Goal: Task Accomplishment & Management: Manage account settings

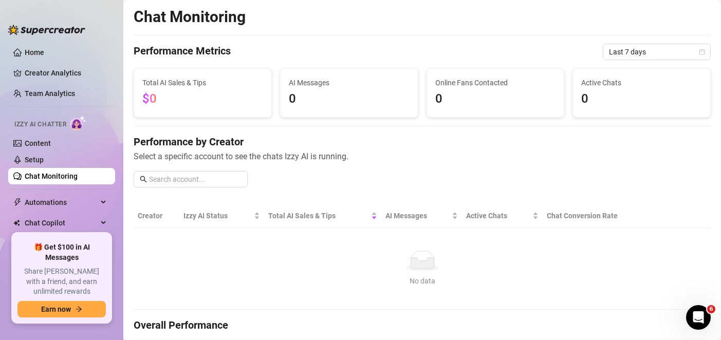
scroll to position [1, 0]
click at [44, 139] on link "Content" at bounding box center [38, 143] width 26 height 8
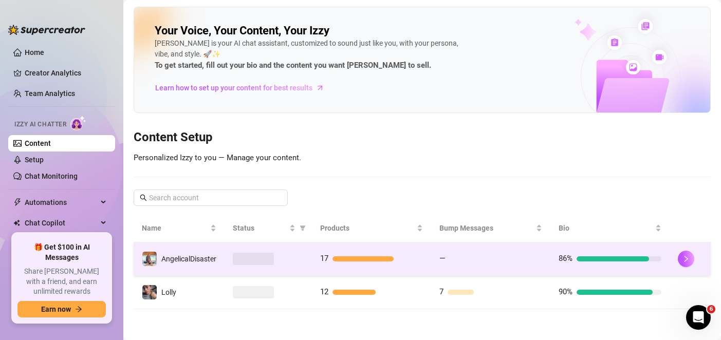
click at [209, 266] on div "AngelicalDisaster" at bounding box center [179, 258] width 75 height 15
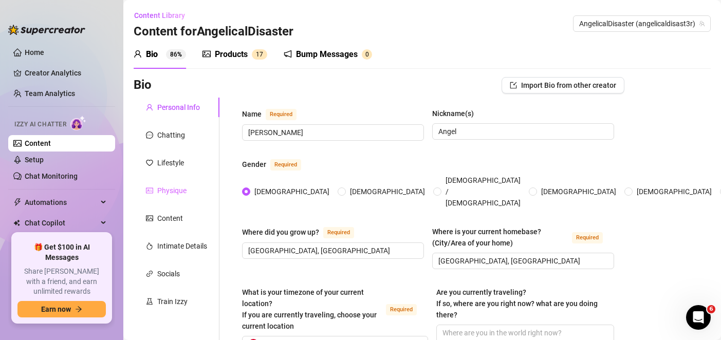
radio input "true"
checkbox input "false"
checkbox input "true"
type input "[DATE]"
click at [182, 218] on div "Content" at bounding box center [170, 218] width 26 height 11
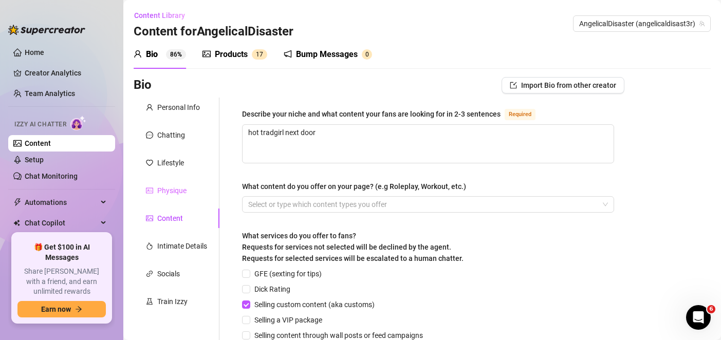
click at [183, 199] on div "Physique" at bounding box center [177, 191] width 86 height 20
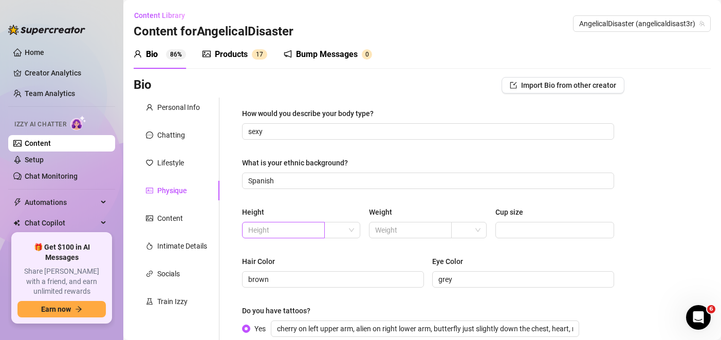
click at [280, 237] on span at bounding box center [283, 230] width 83 height 16
click at [282, 232] on input "text" at bounding box center [282, 230] width 68 height 11
type input "170"
click at [360, 228] on div "Height 170 Weight Cup size" at bounding box center [428, 227] width 372 height 41
click at [351, 228] on span at bounding box center [341, 230] width 23 height 15
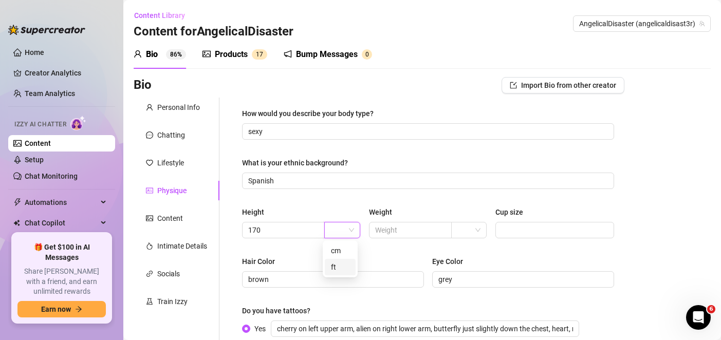
click at [338, 246] on div "cm" at bounding box center [340, 250] width 19 height 11
click at [406, 233] on input "text" at bounding box center [409, 230] width 68 height 11
type input "57"
click at [461, 237] on input "search" at bounding box center [464, 230] width 14 height 15
click at [462, 248] on div "kg" at bounding box center [464, 250] width 19 height 11
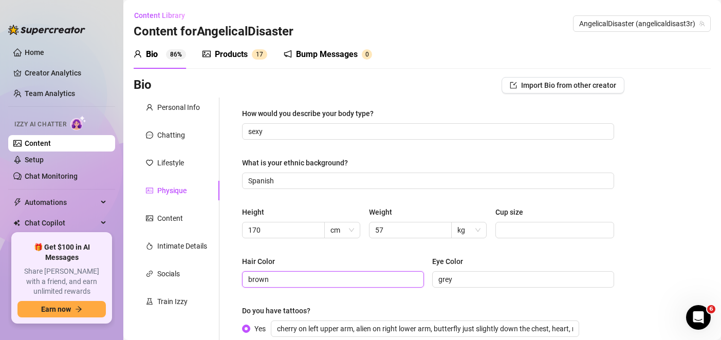
click at [290, 284] on input "brown" at bounding box center [332, 279] width 168 height 11
type input "blonde"
click at [285, 194] on div "How would you describe your body type? sexy What is your ethnic background? Spa…" at bounding box center [428, 267] width 372 height 319
click at [285, 186] on input "Spanish" at bounding box center [427, 180] width 358 height 11
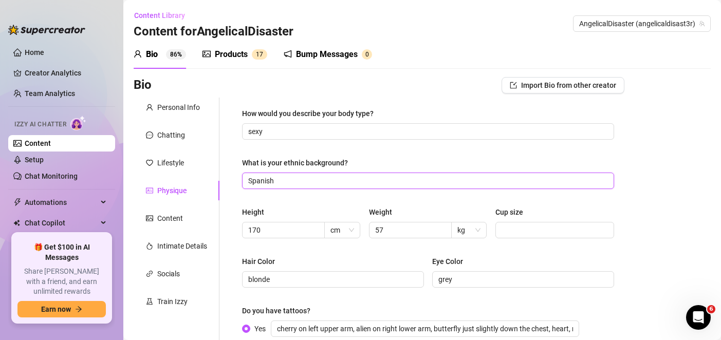
click at [285, 186] on input "Spanish" at bounding box center [427, 180] width 358 height 11
type input "latin"
click at [357, 152] on div "How would you describe your body type? sexy What is your ethnic background? lat…" at bounding box center [428, 267] width 372 height 319
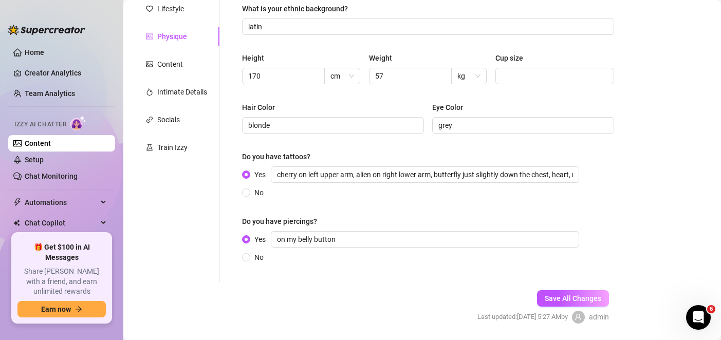
scroll to position [187, 0]
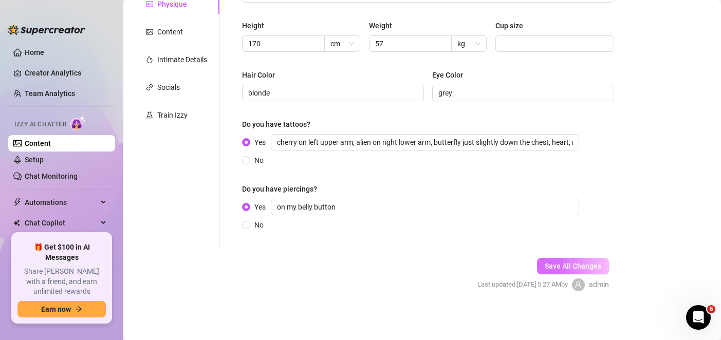
click at [564, 267] on span "Save All Changes" at bounding box center [573, 266] width 57 height 8
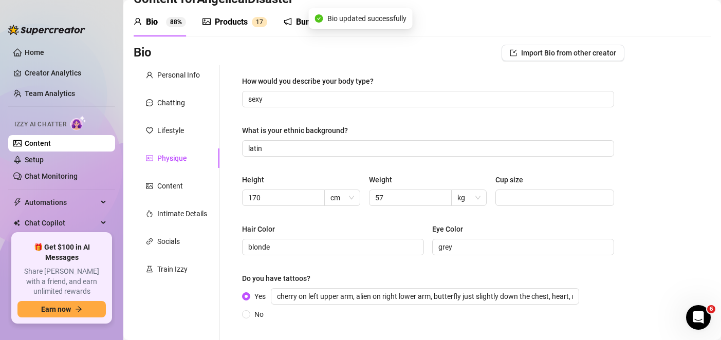
click at [51, 139] on link "Content" at bounding box center [38, 143] width 26 height 8
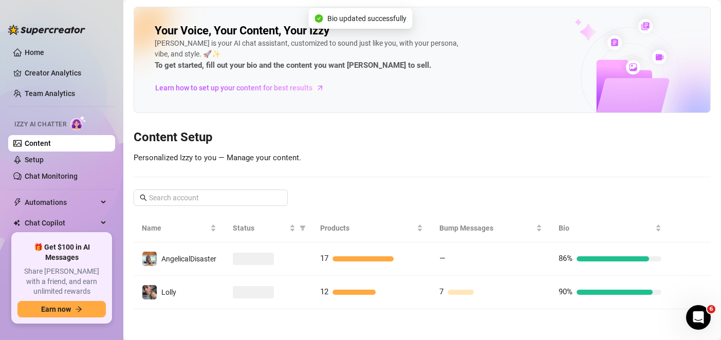
scroll to position [1, 0]
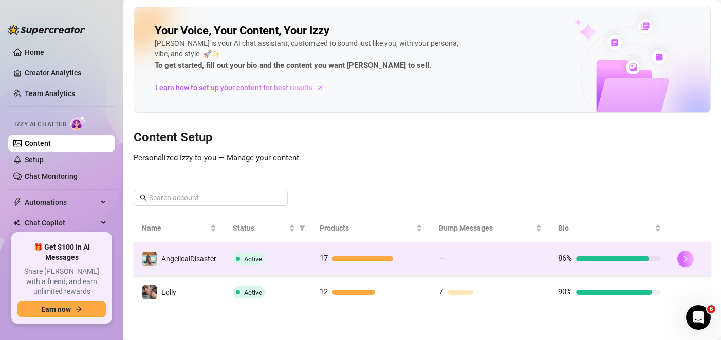
click at [682, 260] on icon "right" at bounding box center [685, 258] width 7 height 7
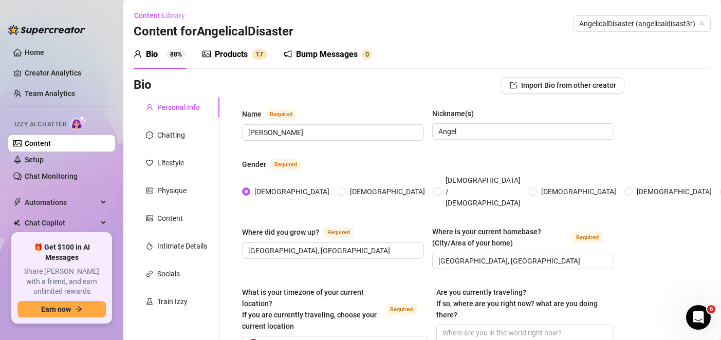
radio input "true"
type input "[DATE]"
click at [251, 245] on input "[GEOGRAPHIC_DATA], [GEOGRAPHIC_DATA]" at bounding box center [332, 250] width 168 height 11
click at [265, 245] on input "[GEOGRAPHIC_DATA], [GEOGRAPHIC_DATA]" at bounding box center [332, 250] width 168 height 11
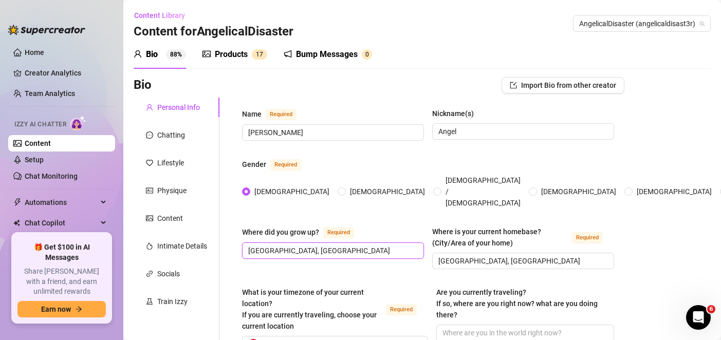
click at [265, 245] on input "[GEOGRAPHIC_DATA], [GEOGRAPHIC_DATA]" at bounding box center [332, 250] width 168 height 11
type input "[GEOGRAPHIC_DATA], [GEOGRAPHIC_DATA]"
click at [438, 255] on input "[GEOGRAPHIC_DATA], [GEOGRAPHIC_DATA]" at bounding box center [522, 260] width 168 height 11
paste input "Palm"
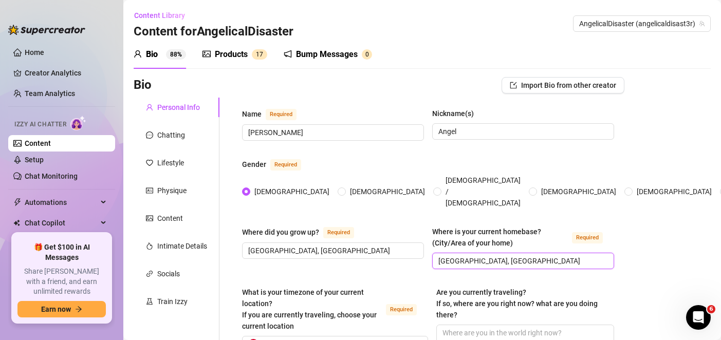
type input "[GEOGRAPHIC_DATA], [GEOGRAPHIC_DATA]"
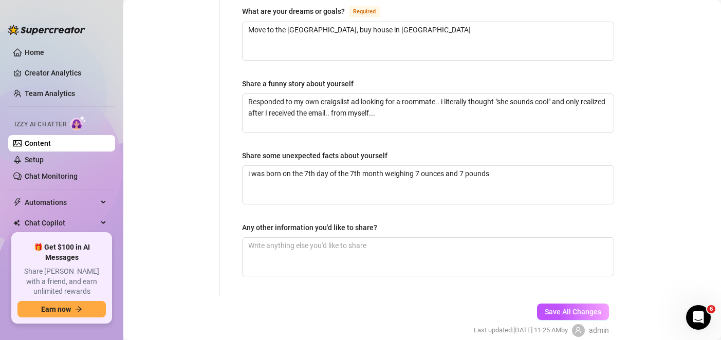
drag, startPoint x: 615, startPoint y: 205, endPoint x: 602, endPoint y: 236, distance: 33.4
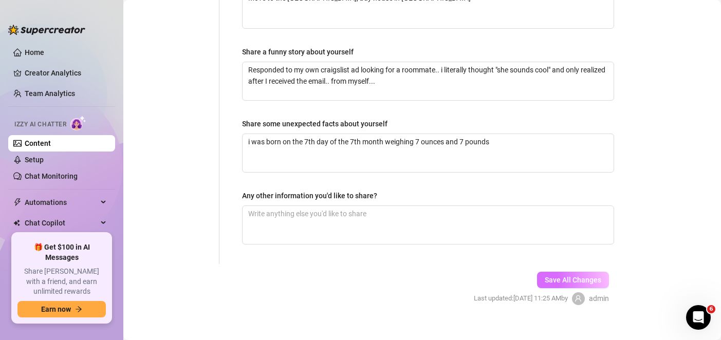
click at [575, 276] on span "Save All Changes" at bounding box center [573, 280] width 57 height 8
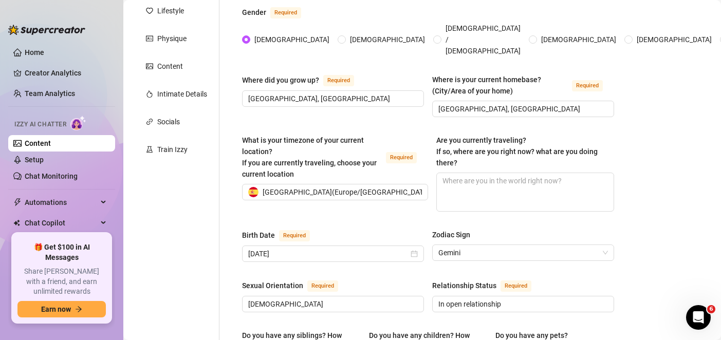
scroll to position [0, 0]
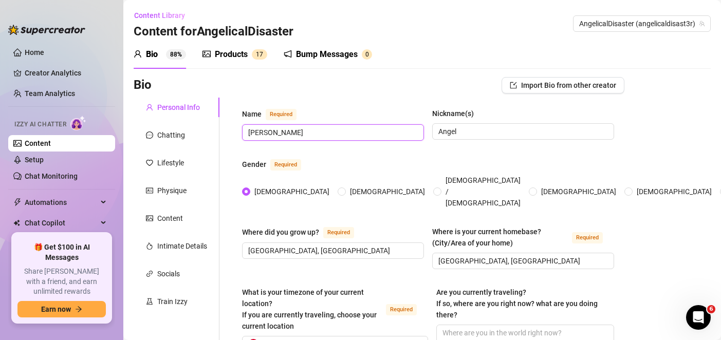
click at [283, 134] on input "[PERSON_NAME]" at bounding box center [332, 132] width 168 height 11
type input "[PERSON_NAME]"
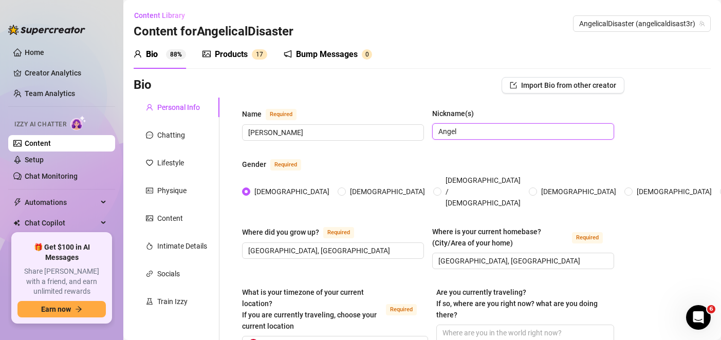
click at [460, 128] on input "Angel" at bounding box center [522, 131] width 168 height 11
type input "[PERSON_NAME]"
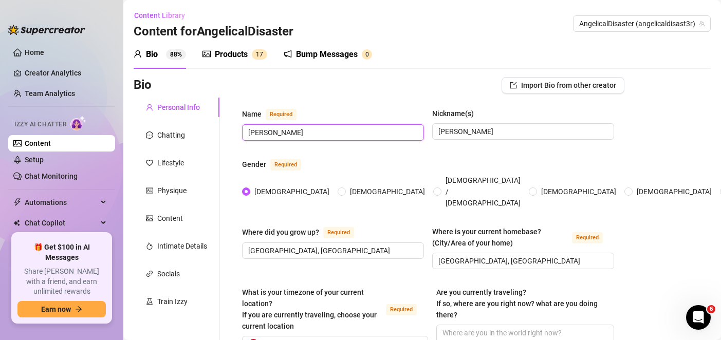
click at [263, 134] on input "[PERSON_NAME]" at bounding box center [332, 132] width 168 height 11
click at [301, 135] on input "[PERSON_NAME]" at bounding box center [332, 132] width 168 height 11
click at [302, 112] on label "Name Required" at bounding box center [275, 114] width 66 height 12
click at [302, 127] on input "[PERSON_NAME]" at bounding box center [332, 132] width 168 height 11
click at [306, 92] on div "Bio Import Bio from other creator" at bounding box center [379, 85] width 491 height 16
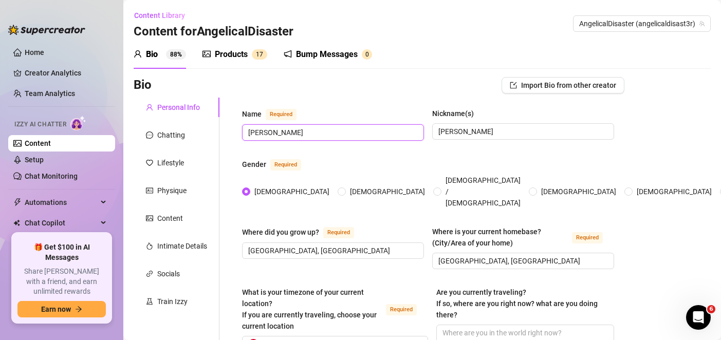
click at [258, 133] on input "[PERSON_NAME]" at bounding box center [332, 132] width 168 height 11
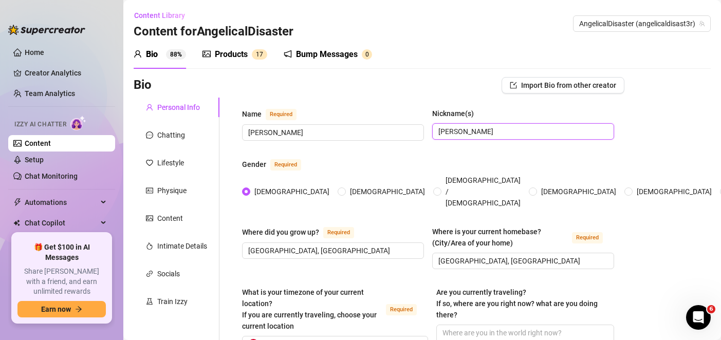
click at [468, 132] on input "[PERSON_NAME]" at bounding box center [522, 131] width 168 height 11
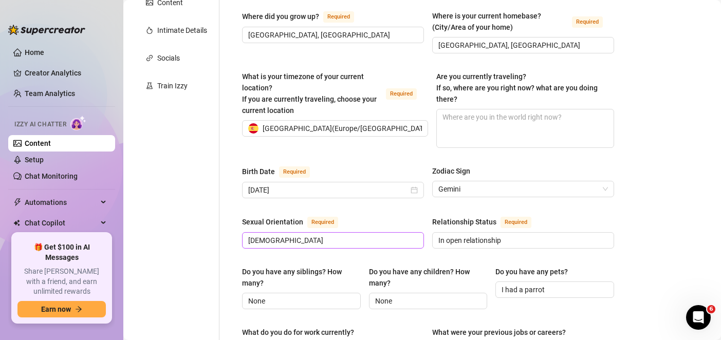
scroll to position [717, 0]
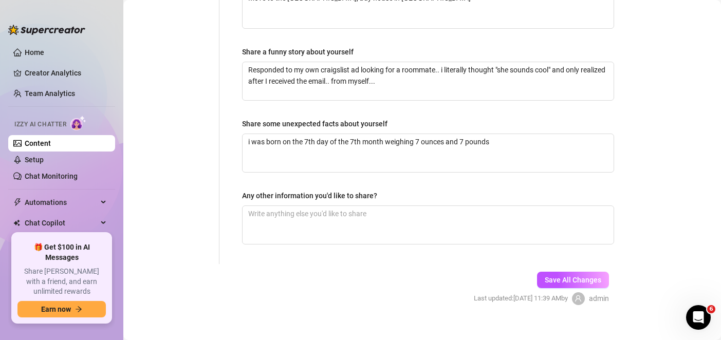
drag, startPoint x: 379, startPoint y: 112, endPoint x: 424, endPoint y: 233, distance: 129.4
drag, startPoint x: 545, startPoint y: 268, endPoint x: 540, endPoint y: 268, distance: 5.2
click at [545, 276] on span "Save All Changes" at bounding box center [573, 280] width 57 height 8
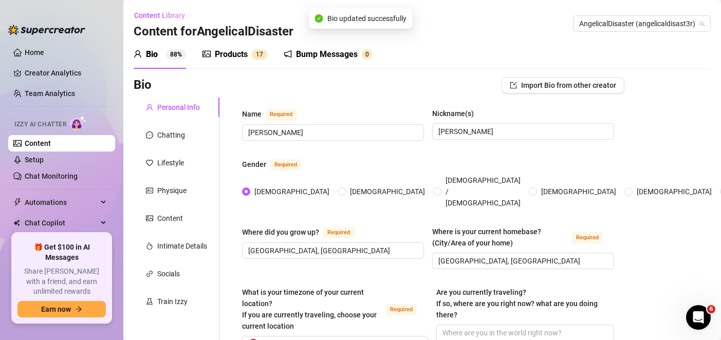
drag, startPoint x: 326, startPoint y: 235, endPoint x: 228, endPoint y: 47, distance: 211.9
click at [261, 135] on input "[PERSON_NAME]" at bounding box center [332, 132] width 168 height 11
drag, startPoint x: 371, startPoint y: 104, endPoint x: 412, endPoint y: 297, distance: 196.9
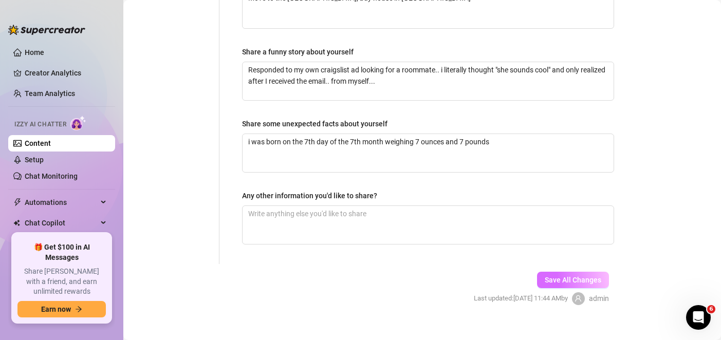
click at [545, 276] on span "Save All Changes" at bounding box center [573, 280] width 57 height 8
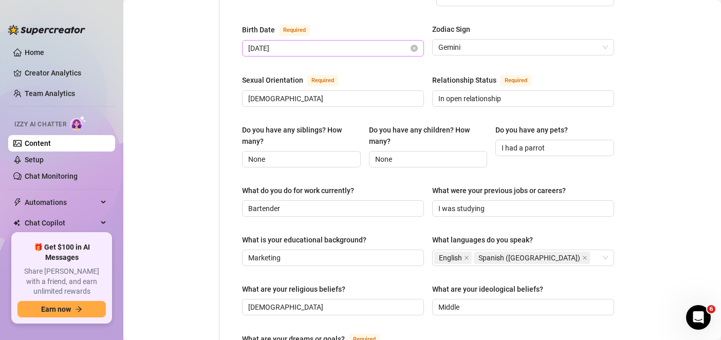
scroll to position [101, 0]
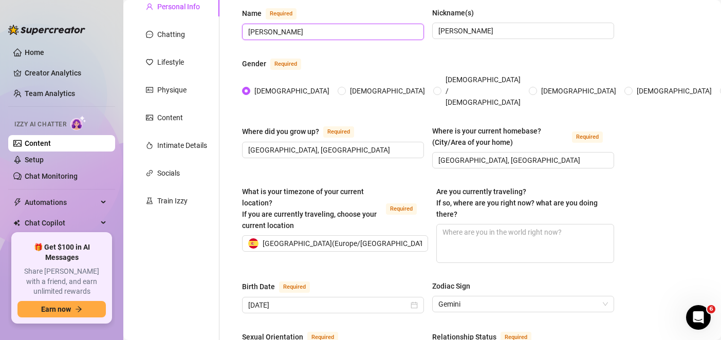
click at [258, 35] on input "[PERSON_NAME]" at bounding box center [332, 31] width 168 height 11
type input "[PERSON_NAME]"
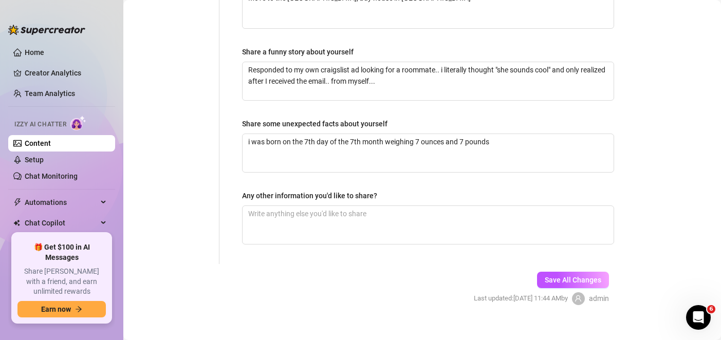
drag, startPoint x: 316, startPoint y: 123, endPoint x: 438, endPoint y: 287, distance: 204.1
click at [563, 276] on span "Save All Changes" at bounding box center [573, 280] width 57 height 8
click at [51, 143] on link "Content" at bounding box center [38, 143] width 26 height 8
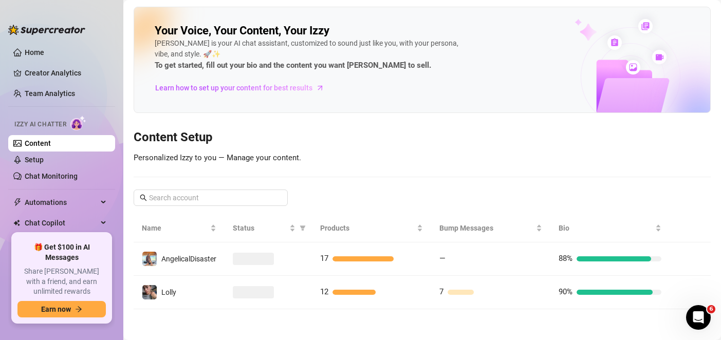
scroll to position [1, 0]
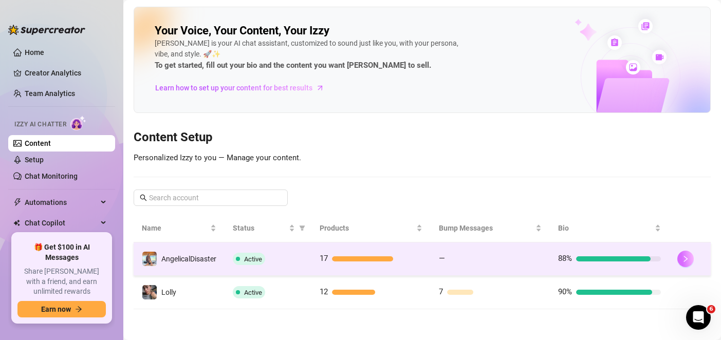
click at [682, 257] on icon "right" at bounding box center [685, 258] width 7 height 7
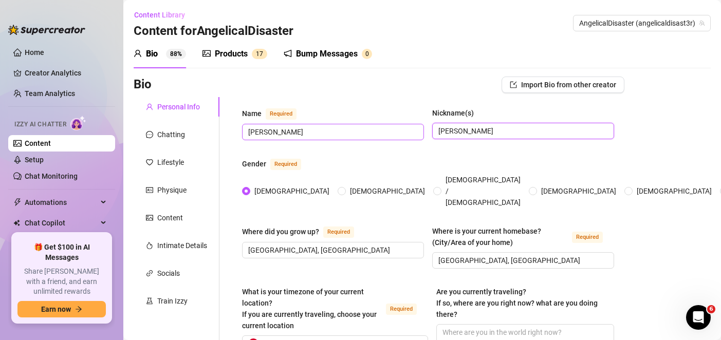
drag, startPoint x: 472, startPoint y: 128, endPoint x: 404, endPoint y: 125, distance: 67.9
click at [404, 125] on div "Name Required [PERSON_NAME](s) [PERSON_NAME]" at bounding box center [428, 128] width 372 height 42
type input "[PERSON_NAME]"
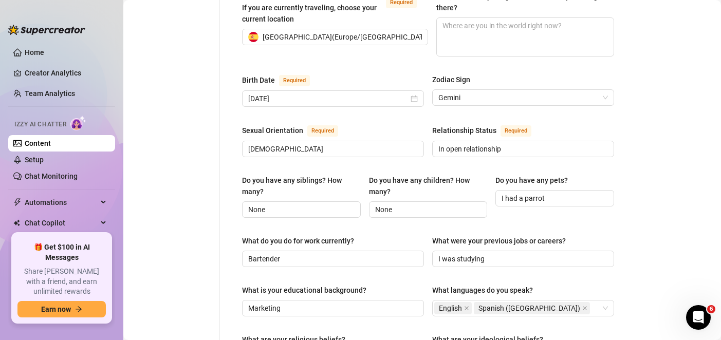
scroll to position [717, 0]
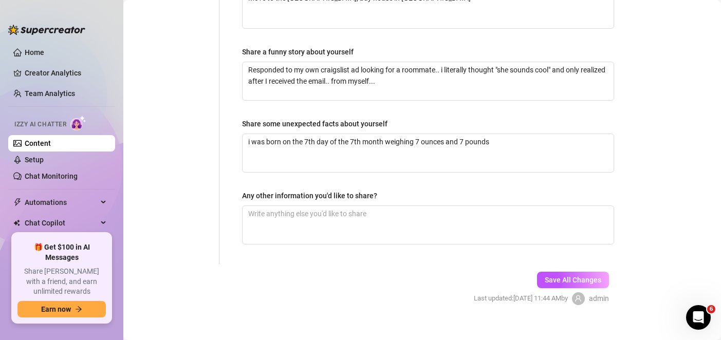
drag, startPoint x: 399, startPoint y: 118, endPoint x: 396, endPoint y: 265, distance: 147.5
click at [596, 272] on button "Save All Changes" at bounding box center [573, 280] width 72 height 16
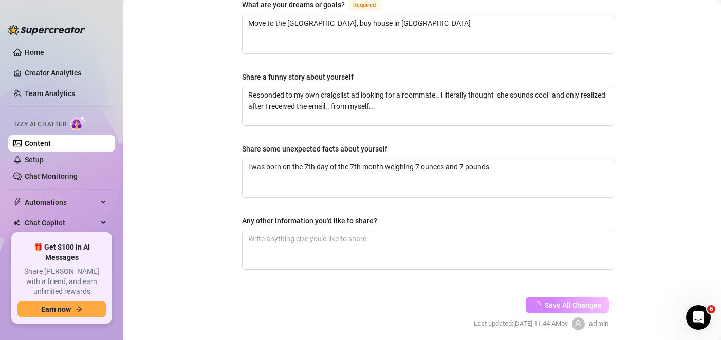
scroll to position [53, 0]
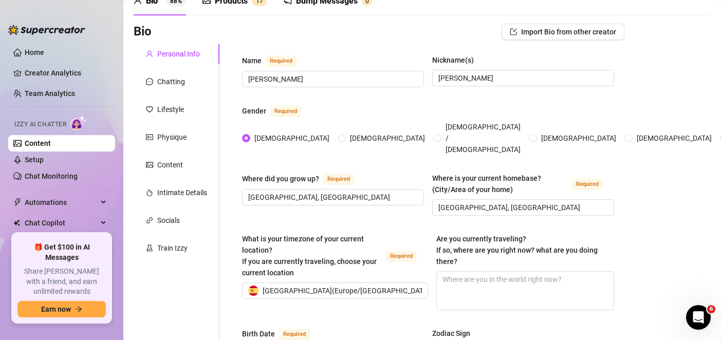
drag, startPoint x: 628, startPoint y: 281, endPoint x: 232, endPoint y: 84, distance: 442.4
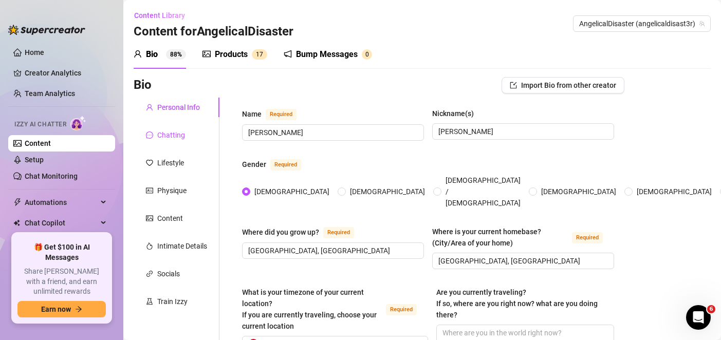
click at [166, 137] on div "Chatting" at bounding box center [171, 135] width 28 height 11
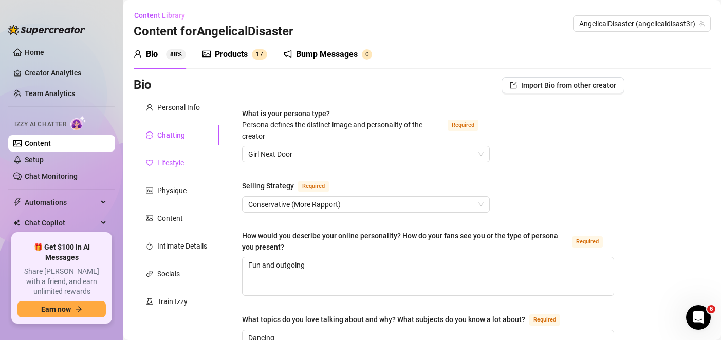
click at [173, 161] on div "Lifestyle" at bounding box center [170, 162] width 27 height 11
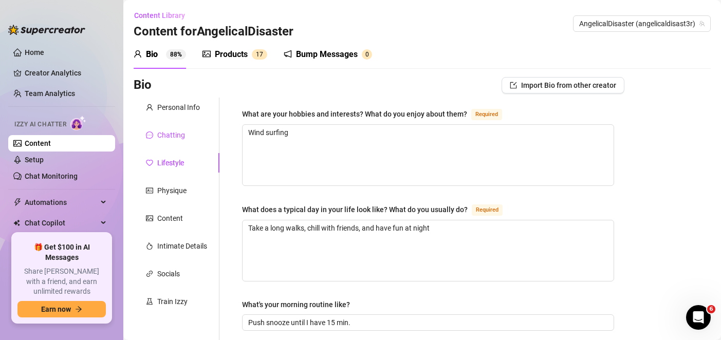
click at [171, 135] on div "Chatting" at bounding box center [171, 135] width 28 height 11
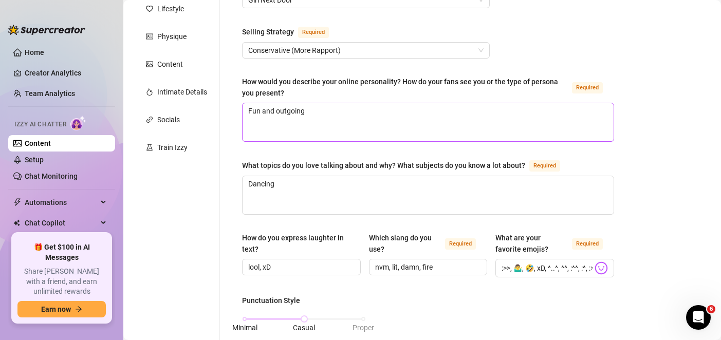
scroll to position [103, 0]
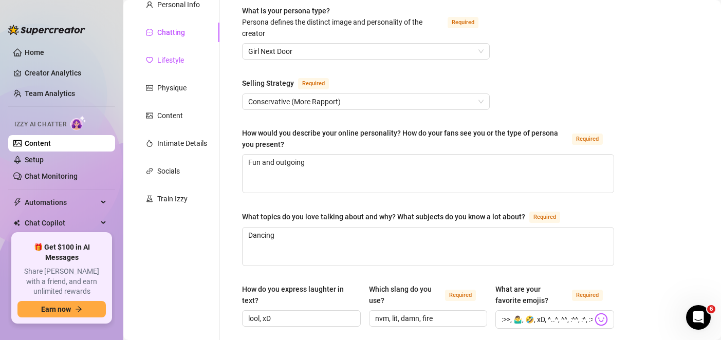
click at [157, 60] on div "Lifestyle" at bounding box center [170, 59] width 27 height 11
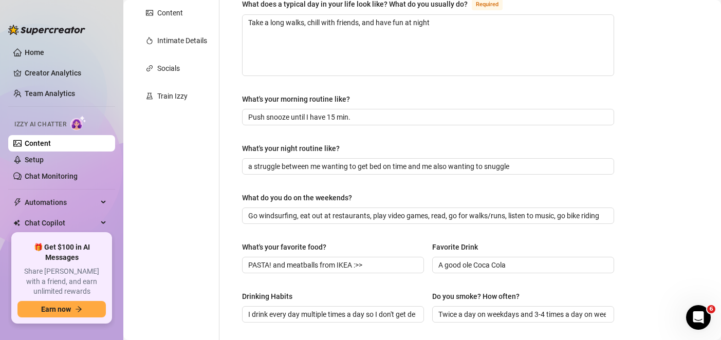
scroll to position [51, 0]
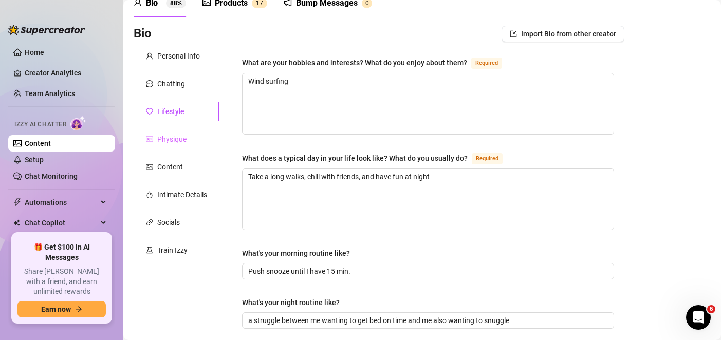
click at [170, 133] on div "Physique" at bounding box center [177, 140] width 86 height 20
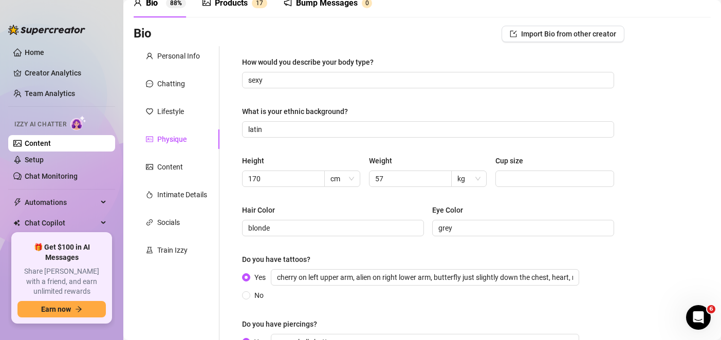
click at [179, 154] on div "Personal Info Chatting Lifestyle Physique Content Intimate Details Socials Trai…" at bounding box center [177, 215] width 86 height 339
drag, startPoint x: 172, startPoint y: 170, endPoint x: 181, endPoint y: 193, distance: 24.9
click at [172, 170] on div "Content" at bounding box center [170, 166] width 26 height 11
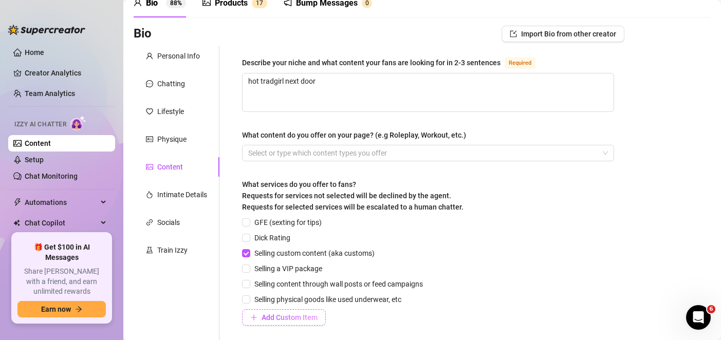
scroll to position [154, 0]
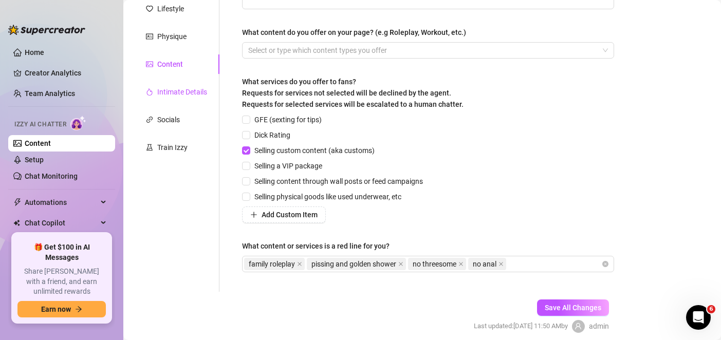
click at [179, 92] on div "Intimate Details" at bounding box center [182, 91] width 50 height 11
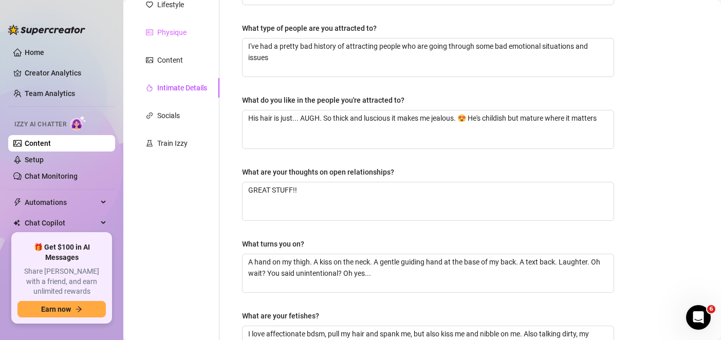
scroll to position [56, 0]
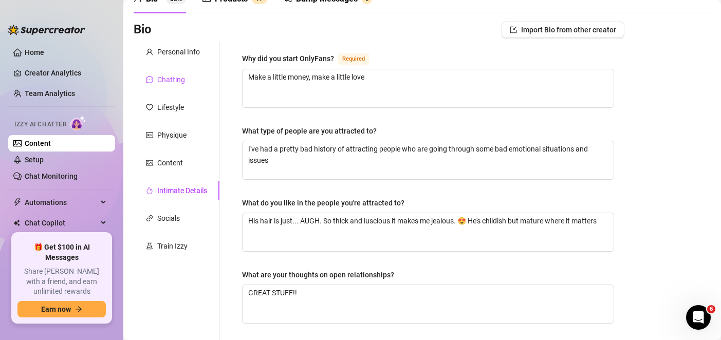
click at [167, 79] on div "Chatting" at bounding box center [171, 79] width 28 height 11
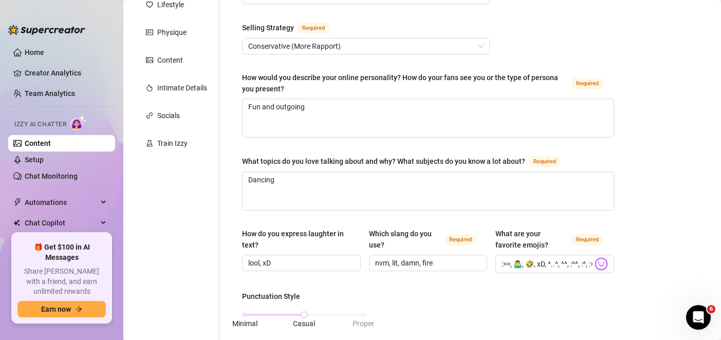
scroll to position [4, 0]
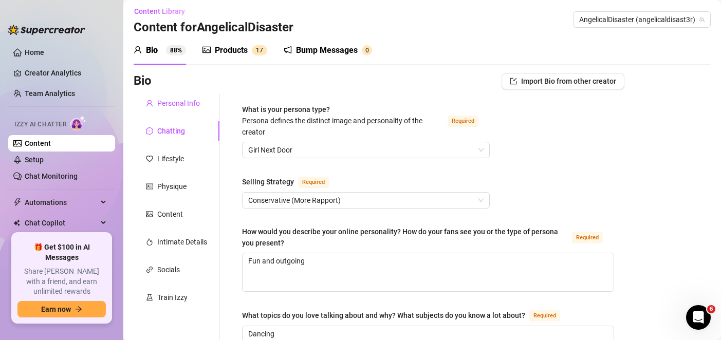
click at [198, 103] on div "Personal Info" at bounding box center [178, 103] width 43 height 11
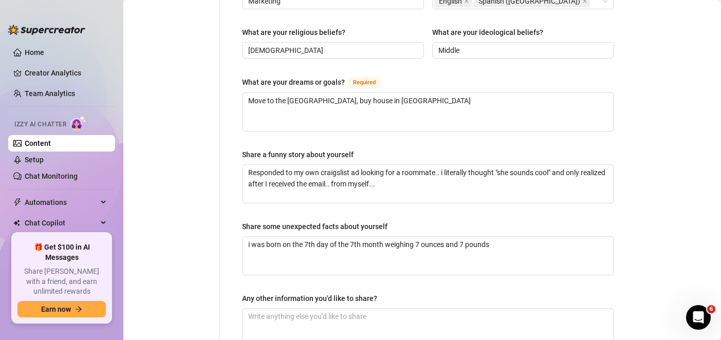
scroll to position [512, 0]
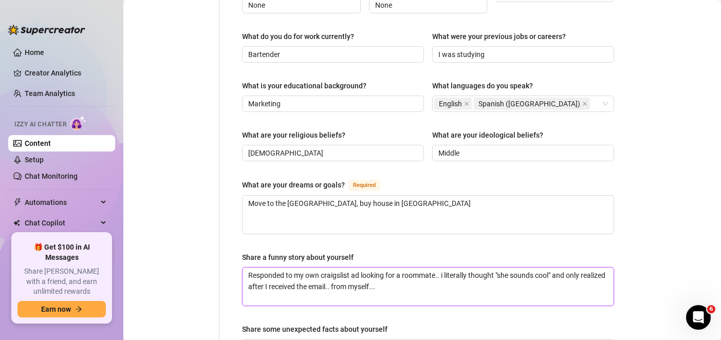
click at [320, 268] on textarea "Responded to my own craigslist ad looking for a roommate.. i literally thought …" at bounding box center [428, 287] width 371 height 38
type textarea "Responded to my own craigslist ad looking for a roommate.. i literally thought …"
type textarea "Responded to my own s craigslist ad looking for a roommate.. i literally though…"
type textarea "Responded to my own sp craigslist ad looking for a roommate.. i literally thoug…"
type textarea "Responded to my own s craigslist ad looking for a roommate.. i literally though…"
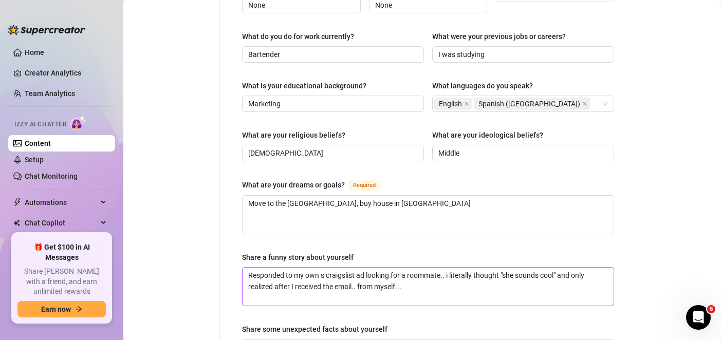
type textarea "Responded to my own craigslist ad looking for a roommate.. i literally thought …"
type textarea "Responded to my own W craigslist ad looking for a roommate.. i literally though…"
type textarea "Responded to my own craigslist ad looking for a roommate.. i literally thought …"
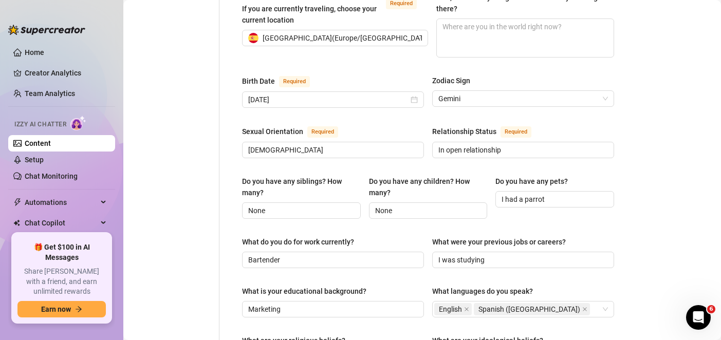
scroll to position [255, 0]
